Goal: Task Accomplishment & Management: Use online tool/utility

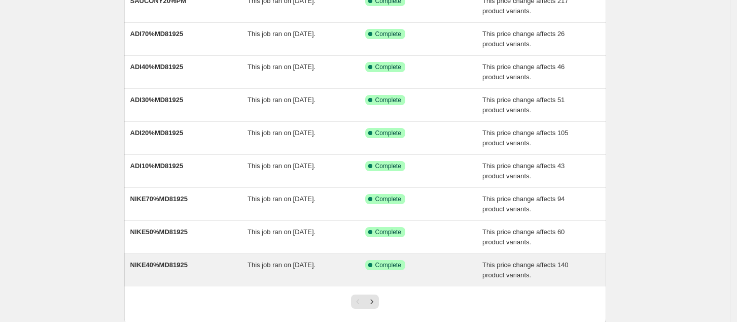
scroll to position [190, 0]
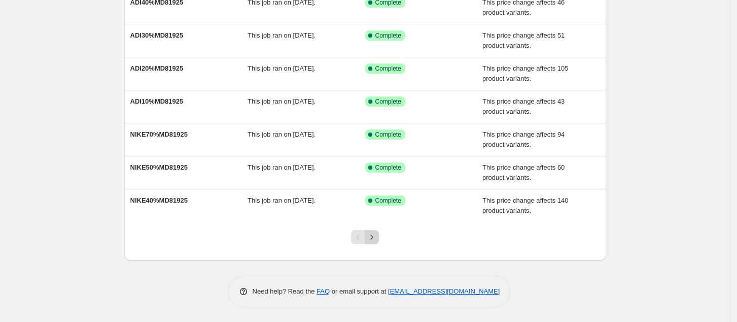
click at [374, 236] on icon "Next" at bounding box center [372, 236] width 3 height 5
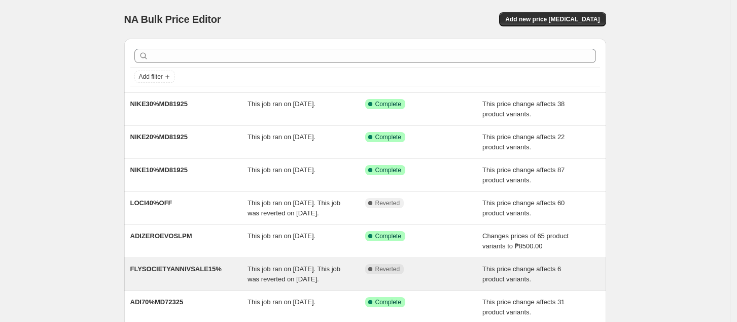
scroll to position [68, 0]
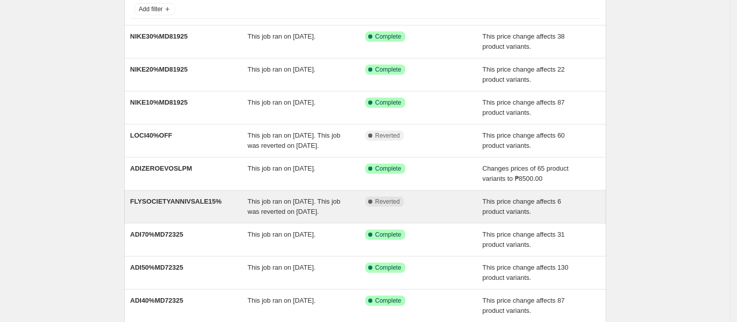
click at [215, 217] on div "FLYSOCIETYANNIVSALE15%" at bounding box center [189, 206] width 118 height 20
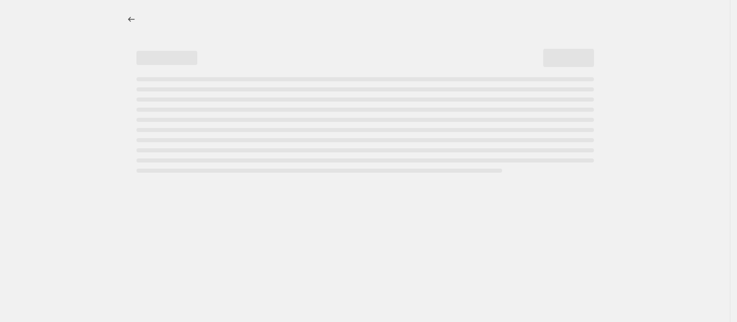
select select "pcap"
select select "no_change"
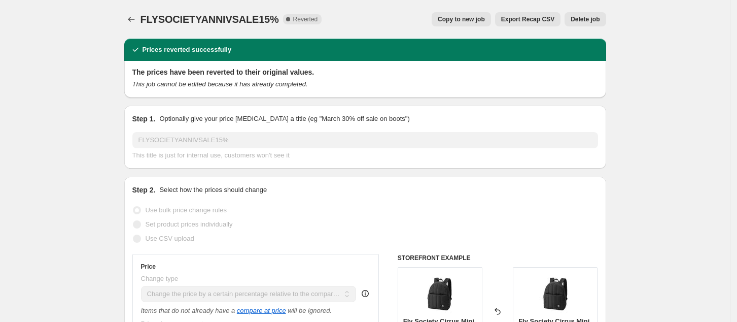
click at [461, 22] on span "Copy to new job" at bounding box center [461, 19] width 47 height 8
select select "pcap"
select select "no_change"
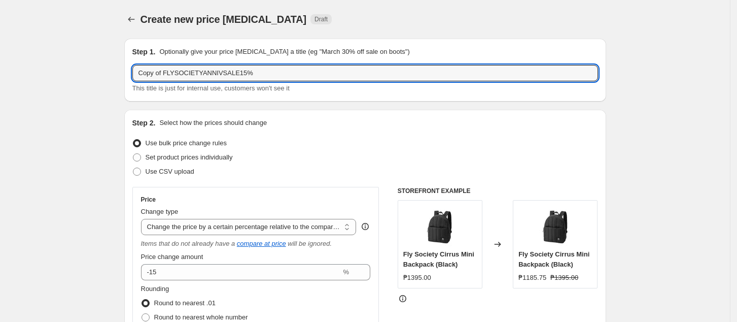
drag, startPoint x: 164, startPoint y: 72, endPoint x: 90, endPoint y: 78, distance: 74.3
type input "FLYSOCIETYANNIVSALE15%"
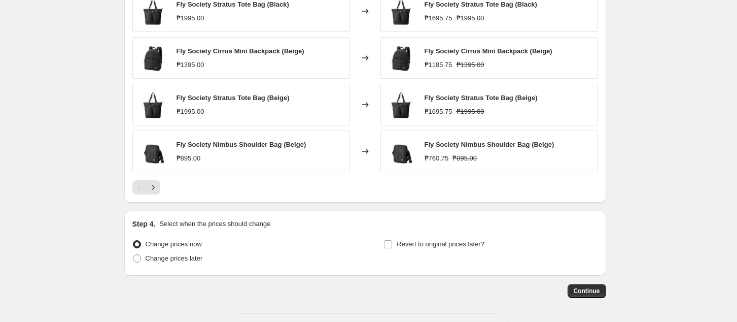
scroll to position [737, 0]
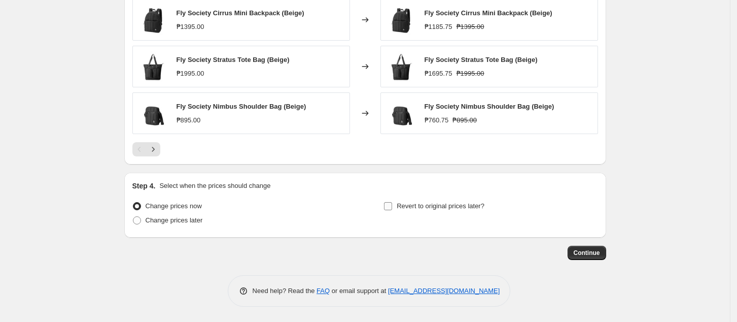
click at [392, 208] on input "Revert to original prices later?" at bounding box center [388, 206] width 8 height 8
checkbox input "true"
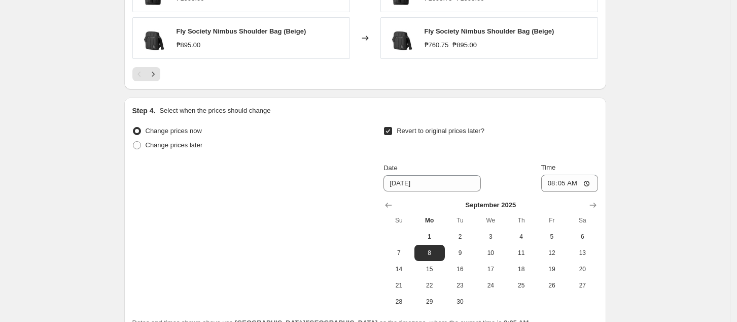
scroll to position [872, 0]
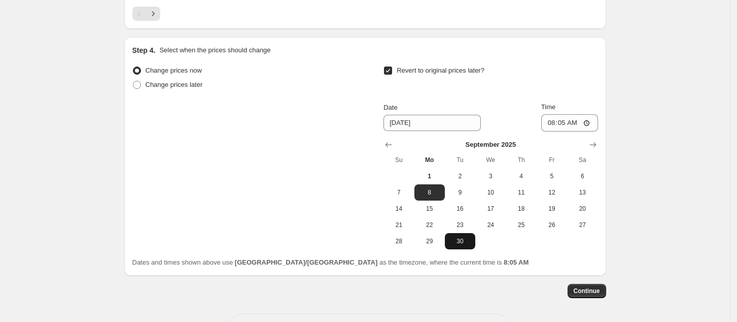
click at [470, 245] on span "30" at bounding box center [460, 241] width 22 height 8
type input "[DATE]"
click at [549, 124] on input "08:05" at bounding box center [570, 122] width 57 height 17
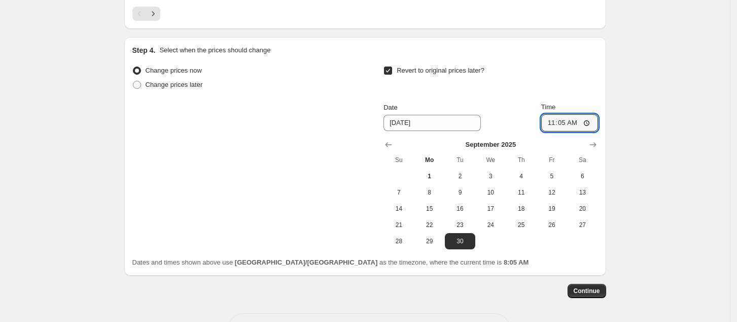
type input "11:59"
click at [605, 290] on button "Continue" at bounding box center [587, 291] width 39 height 14
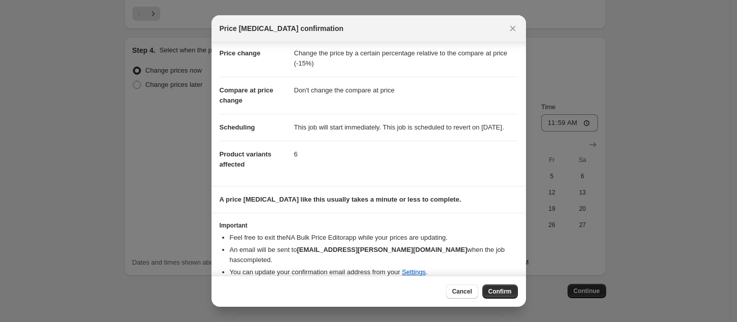
scroll to position [31, 0]
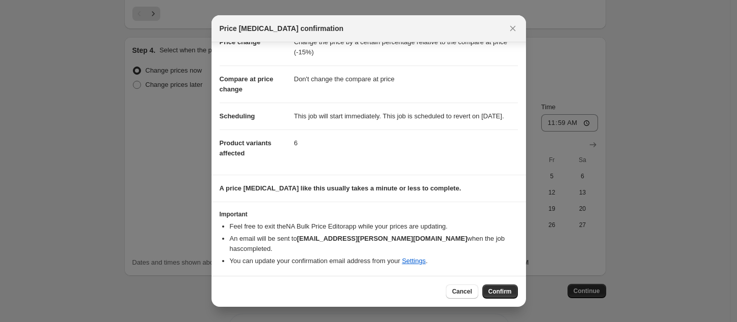
click at [500, 290] on span "Confirm" at bounding box center [500, 291] width 23 height 8
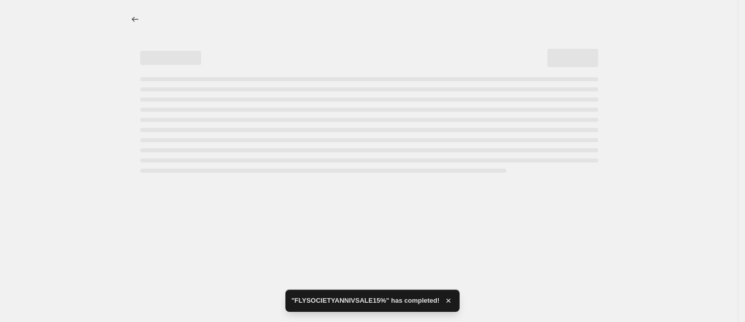
select select "pcap"
select select "no_change"
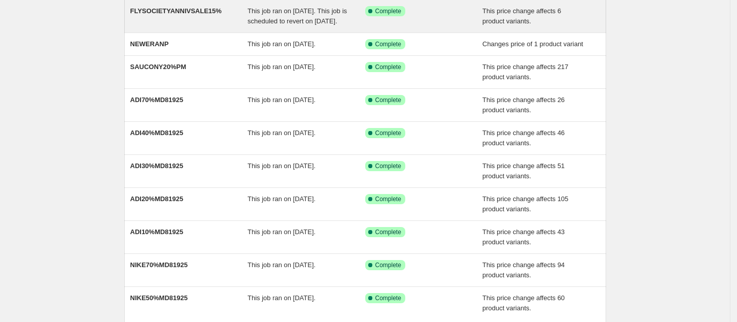
scroll to position [65, 0]
